Goal: Entertainment & Leisure: Consume media (video, audio)

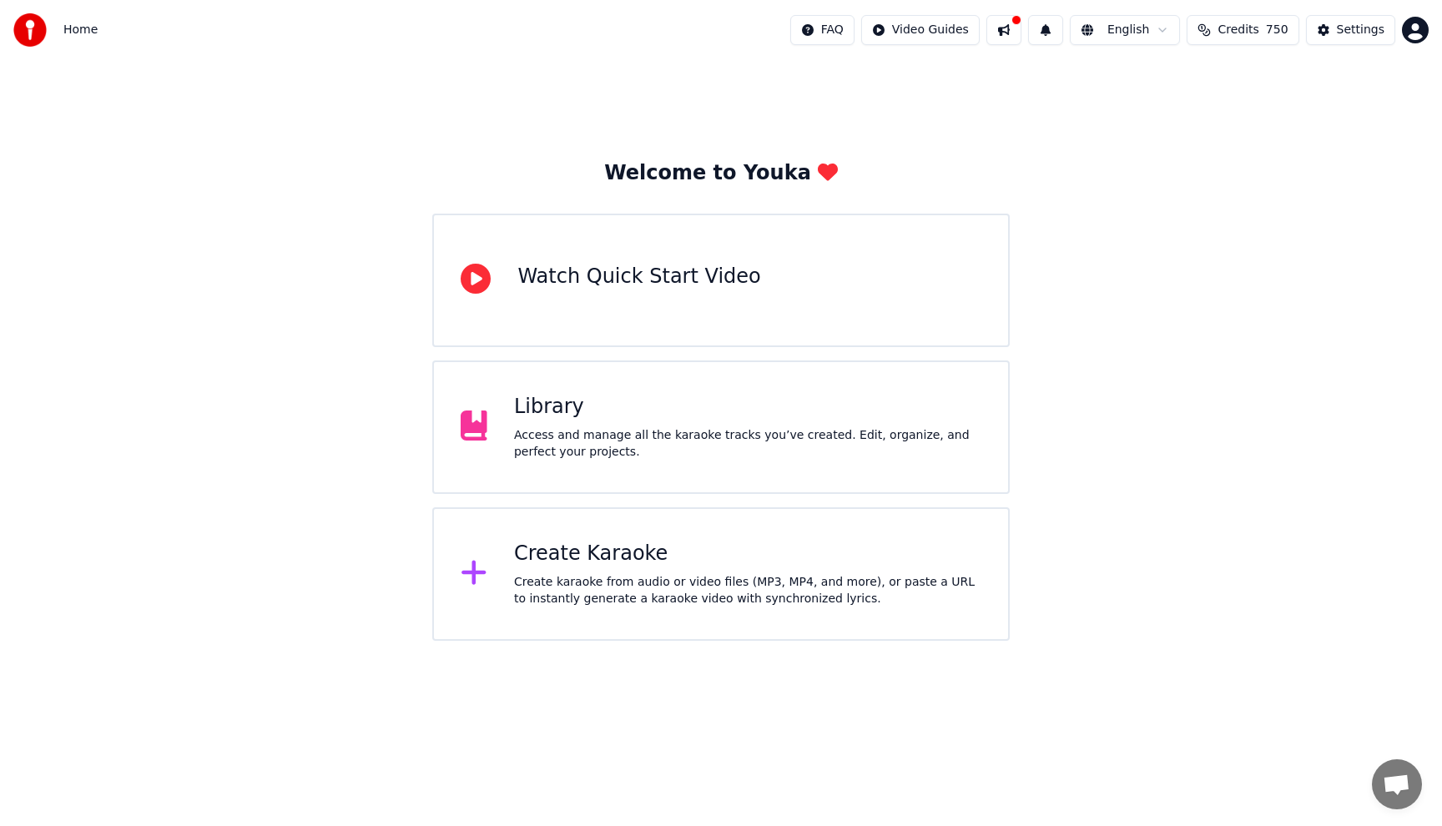
click at [839, 386] on div "Library Access and manage all the karaoke tracks you’ve created. Edit, organize…" at bounding box center [720, 426] width 577 height 133
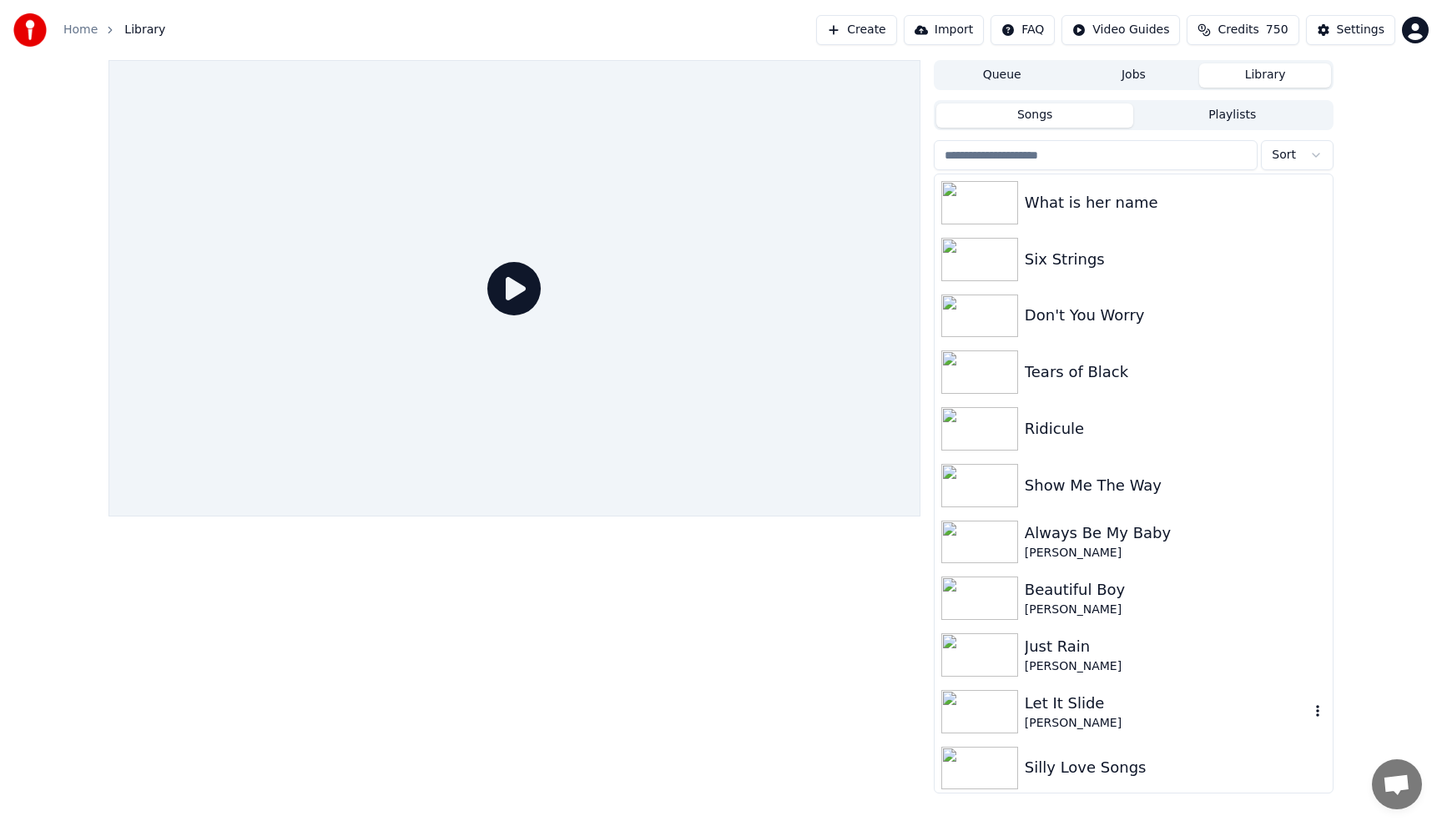
click at [1047, 699] on div "Let It Slide" at bounding box center [1167, 703] width 285 height 23
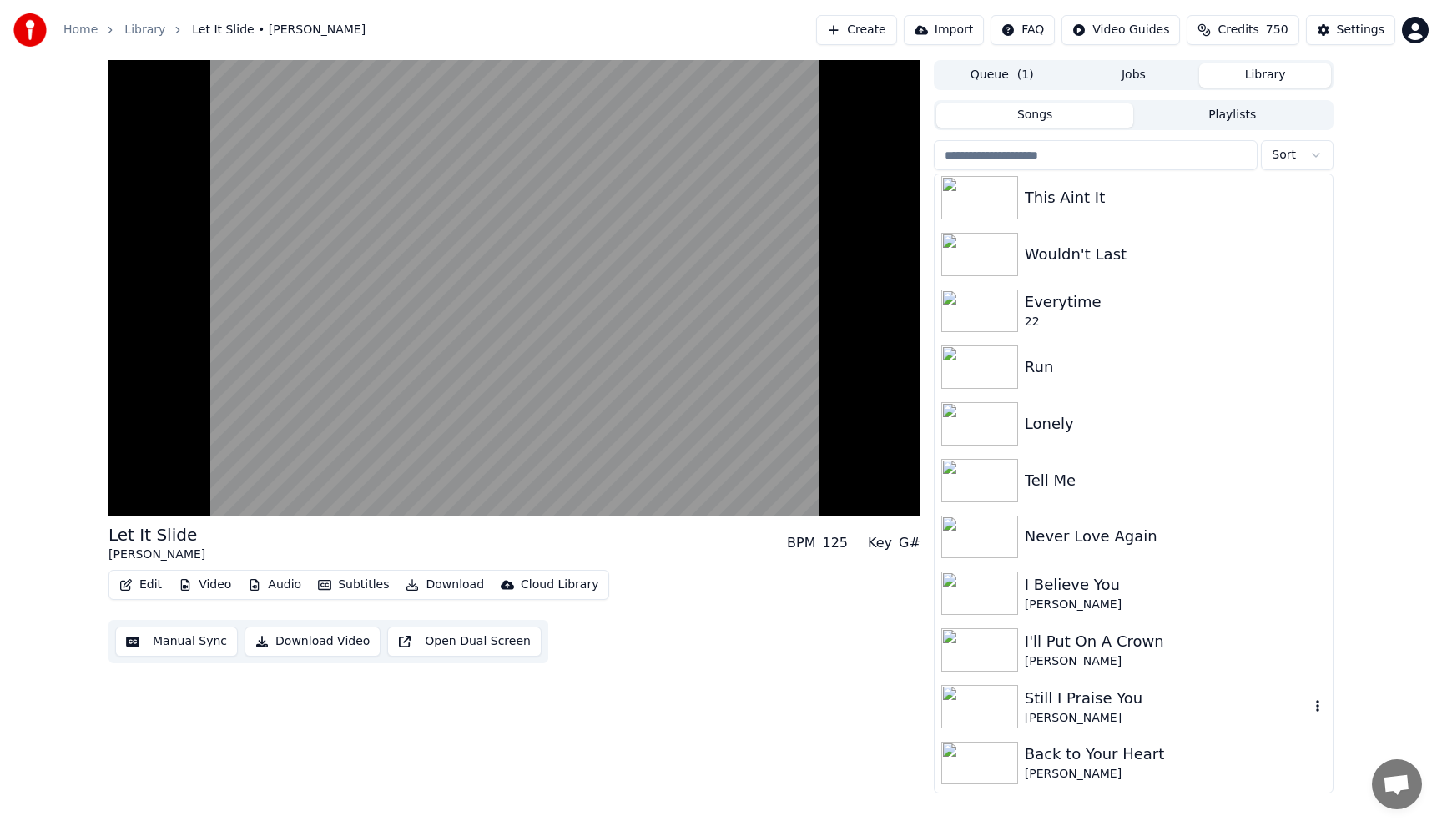
scroll to position [701, 0]
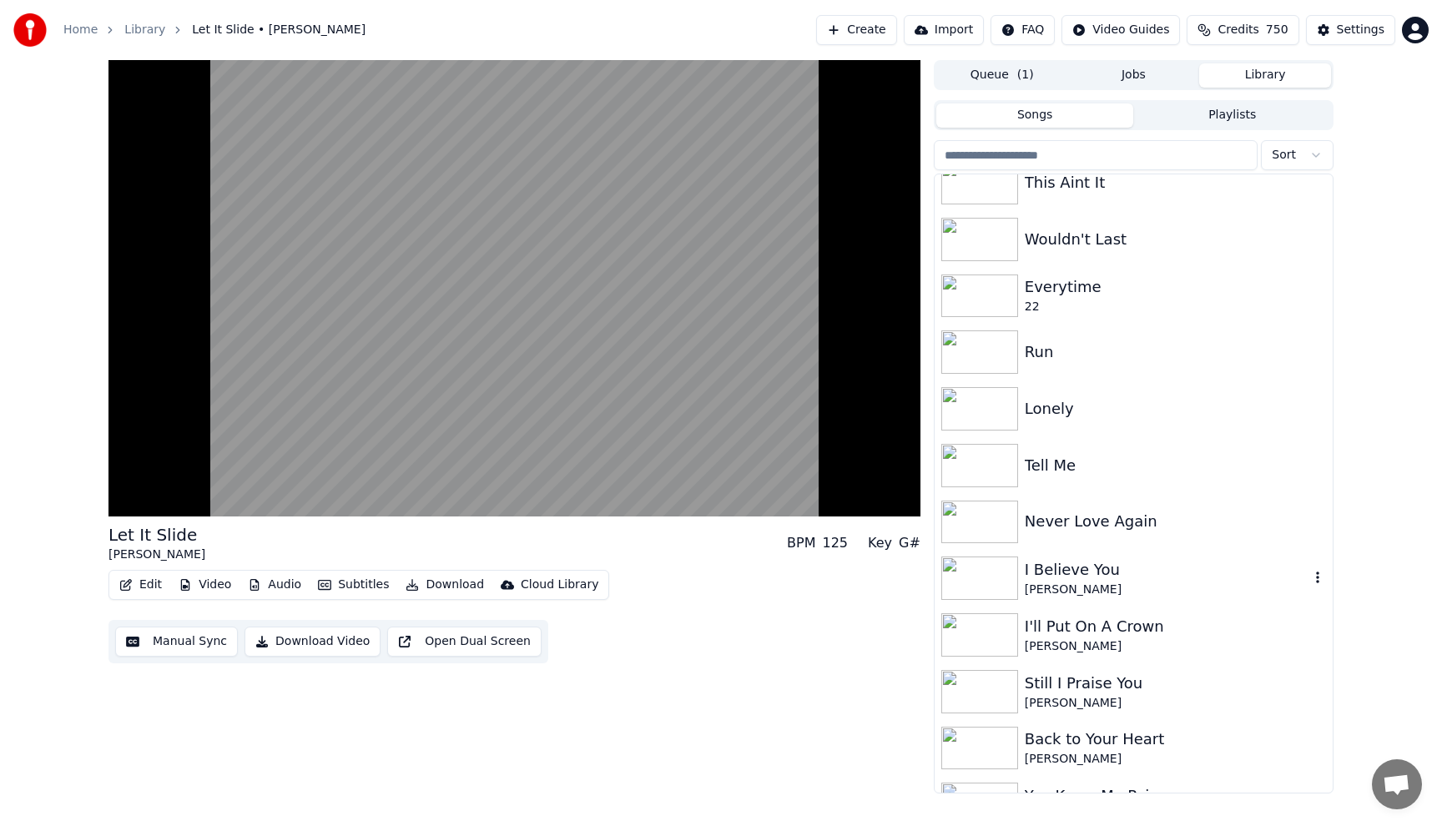
click at [1046, 578] on div "I Believe You" at bounding box center [1167, 569] width 285 height 23
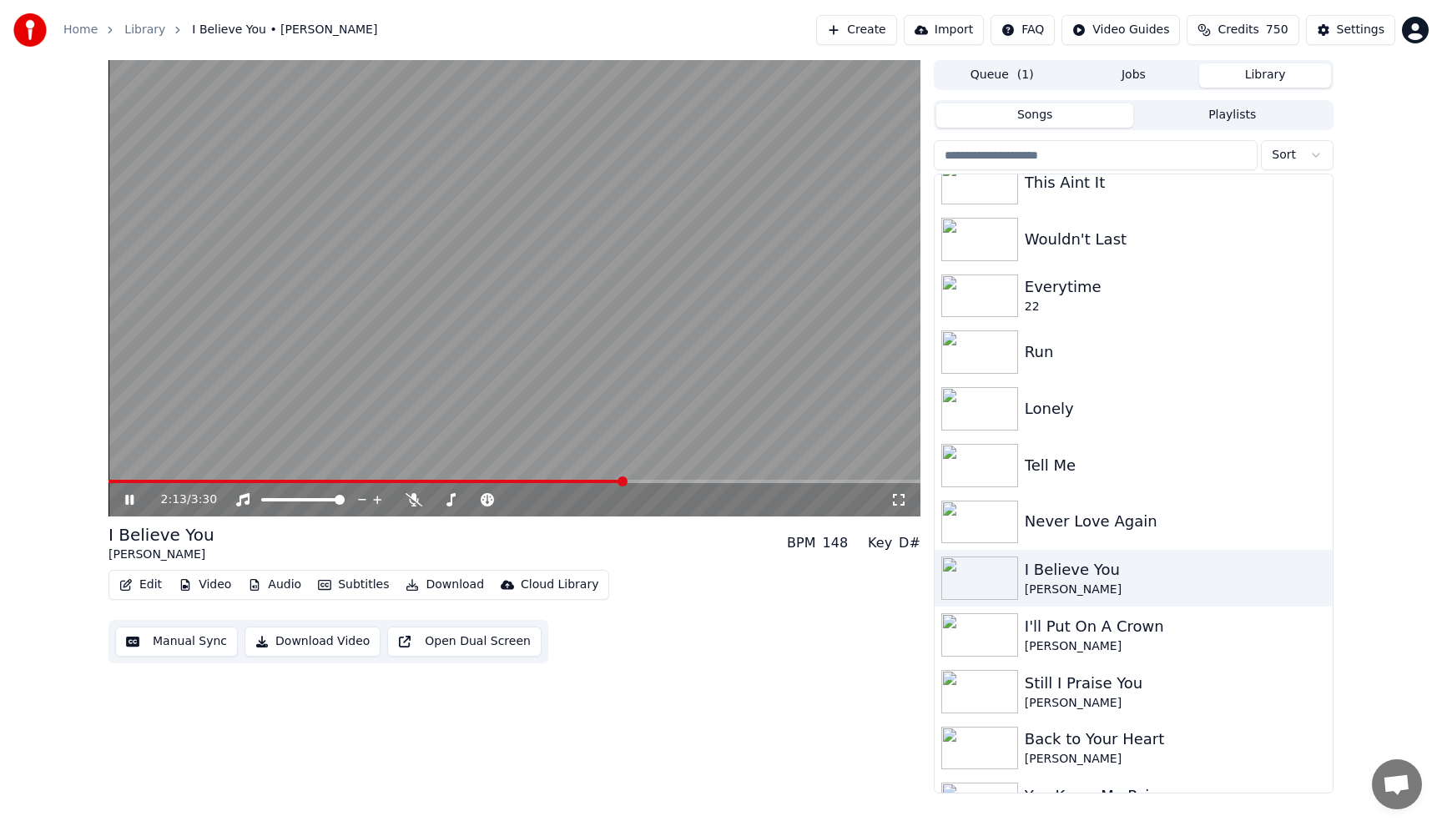
click at [801, 245] on video at bounding box center [514, 288] width 812 height 456
click at [1156, 577] on div "I Believe You" at bounding box center [1167, 569] width 285 height 23
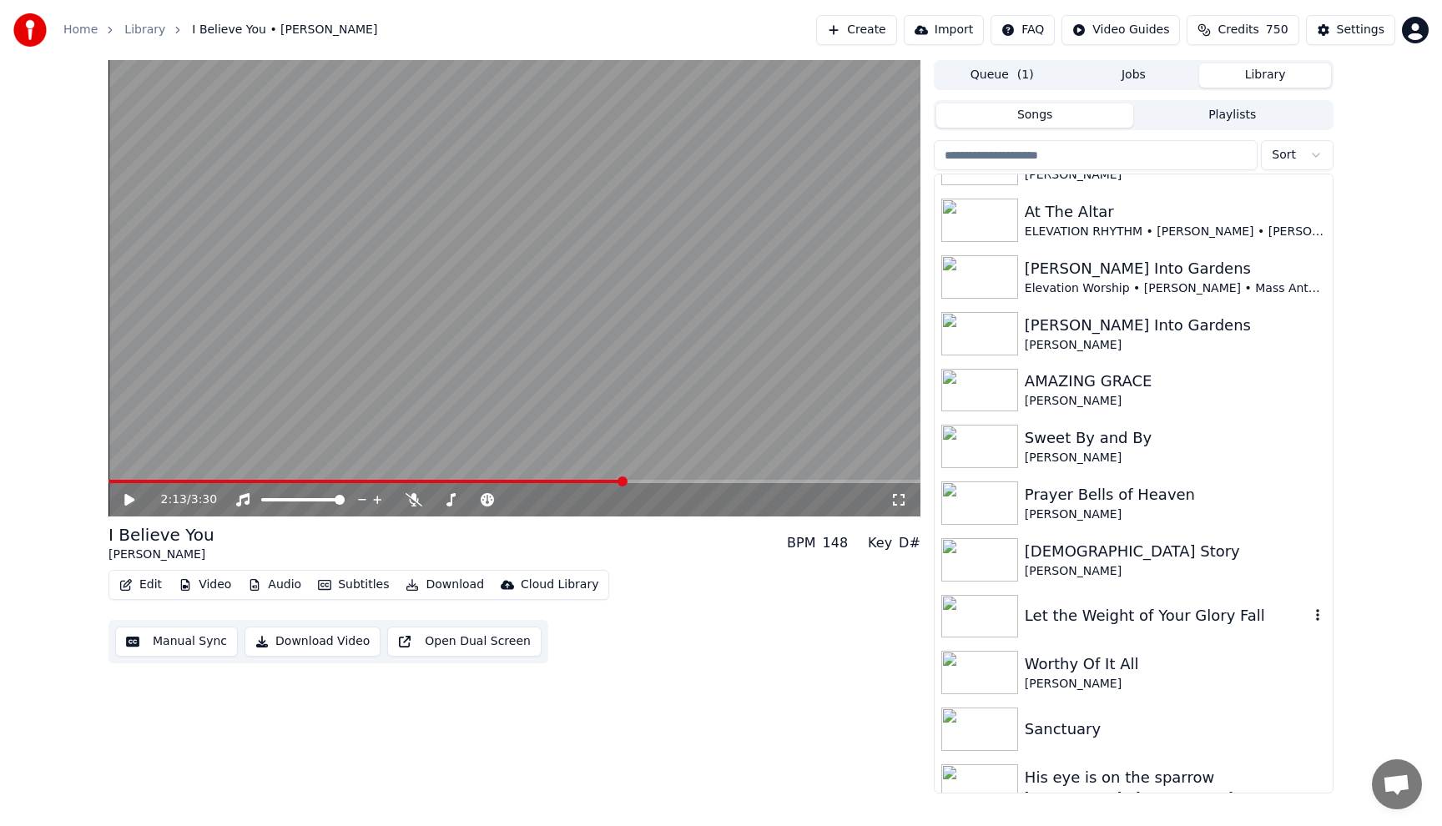
scroll to position [3204, 0]
